Goal: Check status: Check status

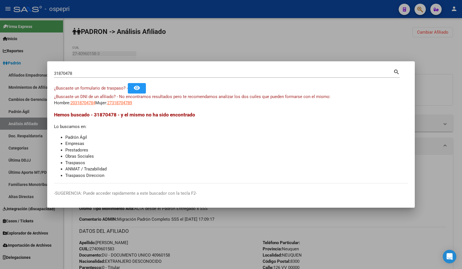
click at [421, 11] on div at bounding box center [231, 134] width 462 height 269
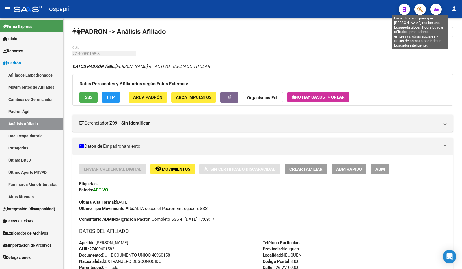
click at [422, 8] on icon "button" at bounding box center [421, 9] width 6 height 7
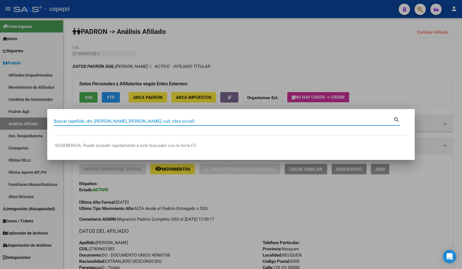
paste input "35178601"
type input "35178601"
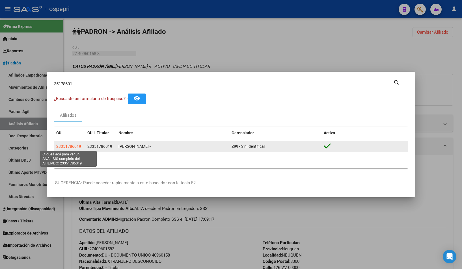
click at [73, 144] on span "23351786019" at bounding box center [68, 146] width 25 height 5
type textarea "23351786019"
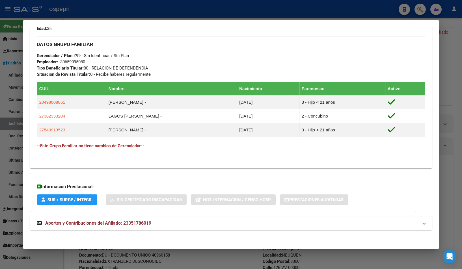
scroll to position [262, 0]
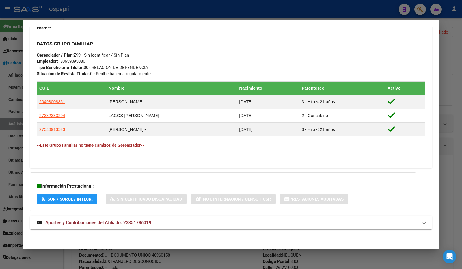
click at [196, 229] on mat-expansion-panel-header "Aportes y Contribuciones del Afiliado: 23351786019" at bounding box center [231, 223] width 403 height 14
click at [201, 222] on mat-expansion-panel-header "Aportes y Contribuciones del Afiliado: 23351786019" at bounding box center [231, 225] width 403 height 18
click at [204, 217] on mat-expansion-panel-header "Aportes y Contribuciones del Afiliado: 23351786019" at bounding box center [231, 223] width 403 height 14
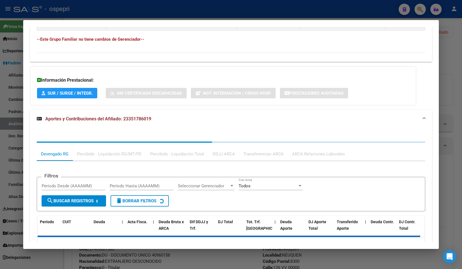
scroll to position [404, 0]
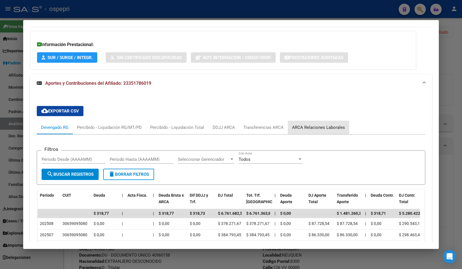
click at [332, 128] on div "ARCA Relaciones Laborales" at bounding box center [318, 128] width 53 height 6
